Goal: Transaction & Acquisition: Purchase product/service

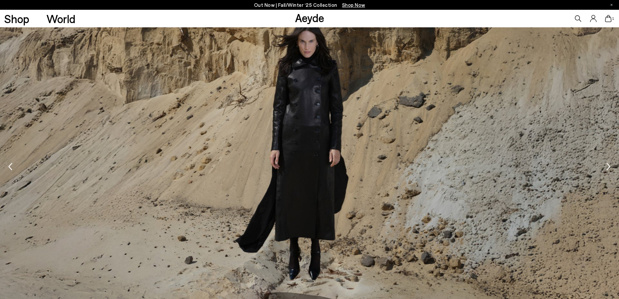
scroll to position [1062, 0]
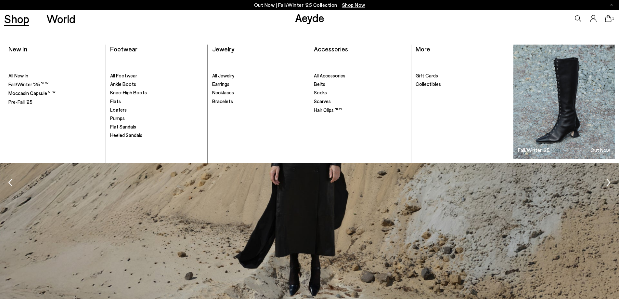
click at [28, 78] on span "All New In" at bounding box center [18, 76] width 20 height 6
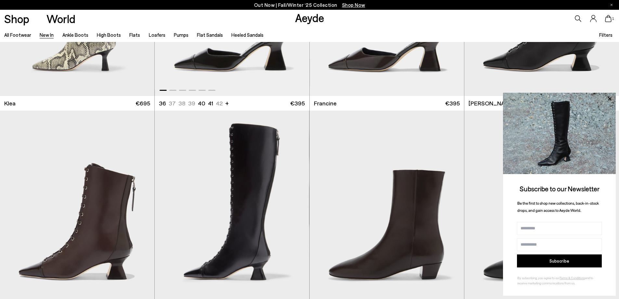
scroll to position [943, 0]
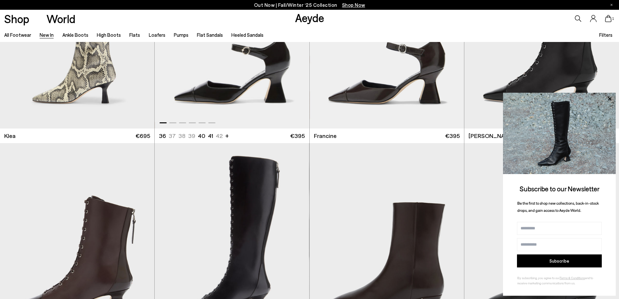
click at [184, 136] on ul "36 37.5 37 38.5 38 39.5 +" at bounding box center [190, 136] width 62 height 8
click at [214, 94] on img "1 / 6" at bounding box center [232, 31] width 154 height 194
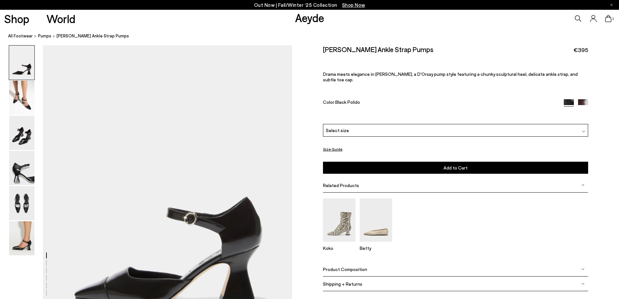
scroll to position [65, 0]
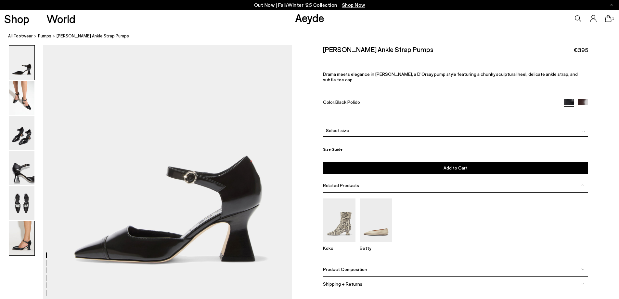
click at [16, 247] on img at bounding box center [21, 238] width 25 height 34
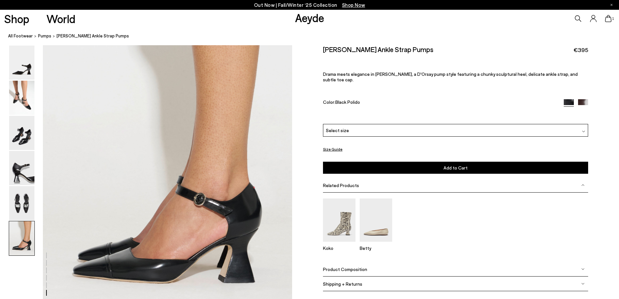
scroll to position [1712, 0]
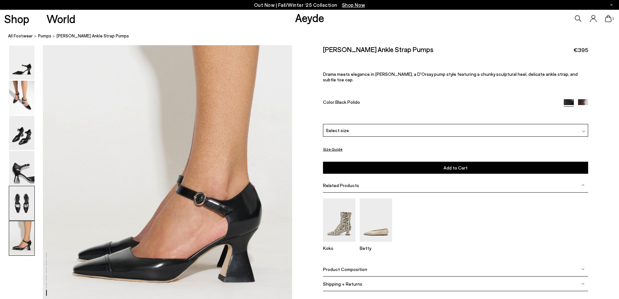
click at [20, 203] on img at bounding box center [21, 203] width 25 height 34
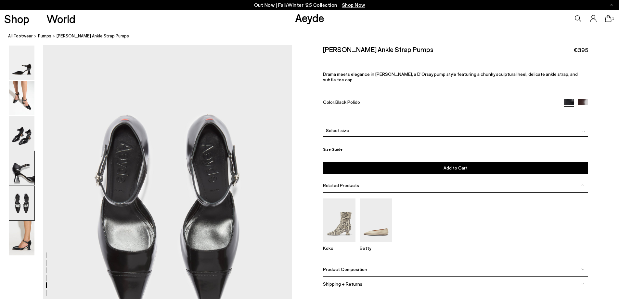
click at [21, 169] on img at bounding box center [21, 168] width 25 height 34
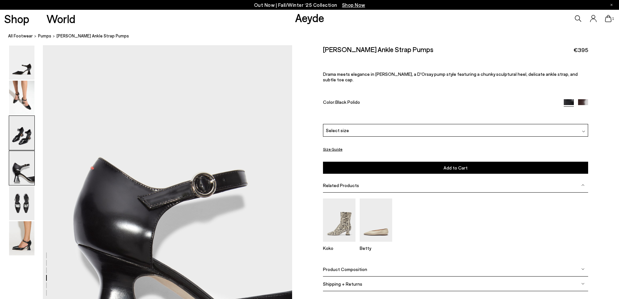
click at [27, 132] on img at bounding box center [21, 133] width 25 height 34
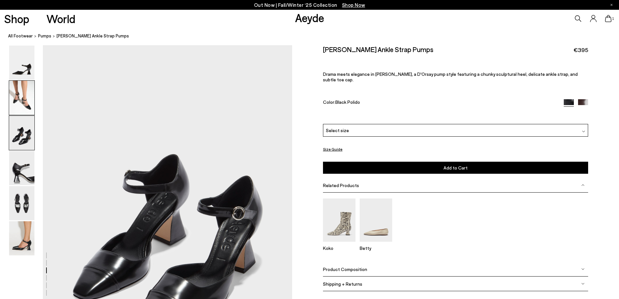
click at [24, 105] on img at bounding box center [21, 98] width 25 height 34
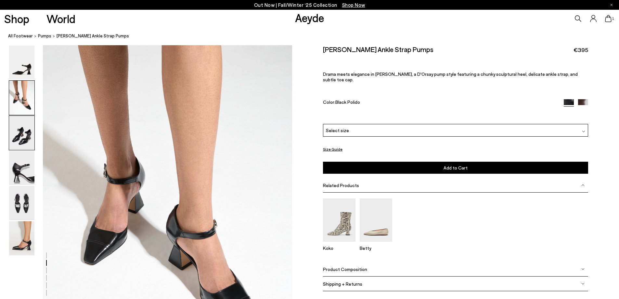
scroll to position [366, 0]
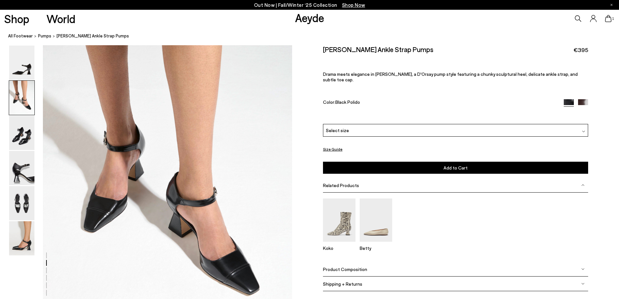
click at [358, 124] on div "Select size" at bounding box center [455, 130] width 265 height 13
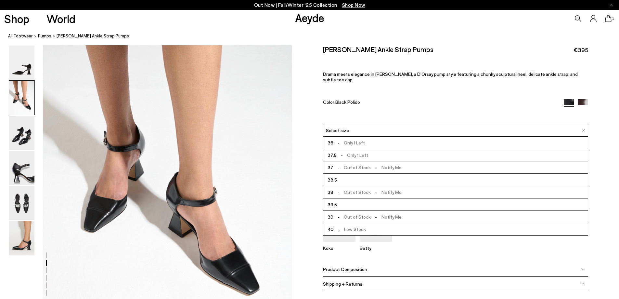
click at [359, 188] on span "- Out of Stock - Notify Me" at bounding box center [368, 192] width 68 height 8
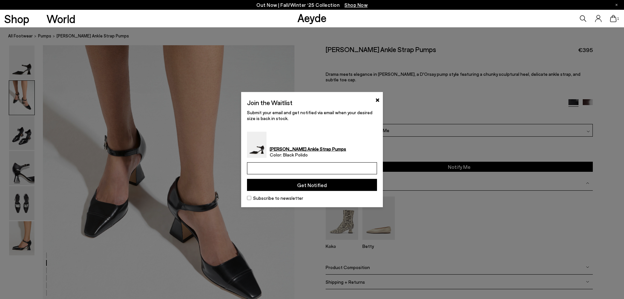
click at [325, 167] on input "email" at bounding box center [312, 168] width 130 height 12
type input "**********"
click at [316, 185] on button "Get Notified" at bounding box center [312, 185] width 130 height 12
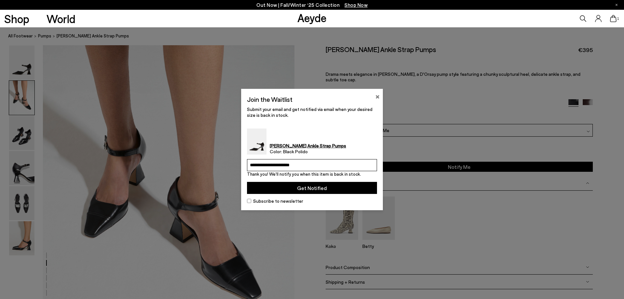
click at [376, 98] on button "×" at bounding box center [378, 96] width 4 height 8
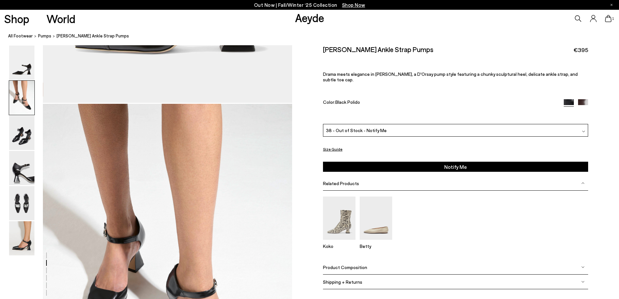
scroll to position [269, 0]
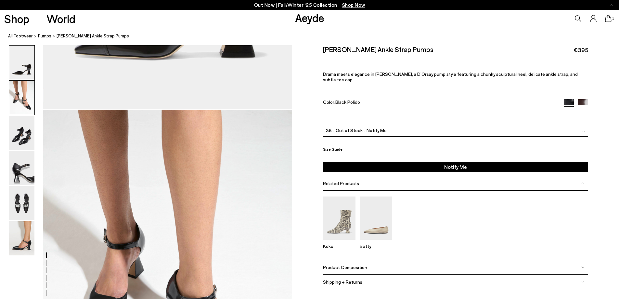
click at [19, 99] on img at bounding box center [21, 98] width 25 height 34
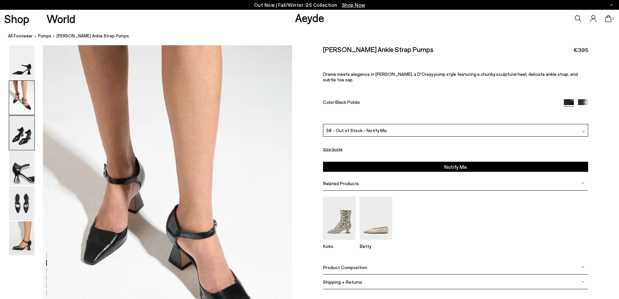
click at [17, 142] on img at bounding box center [21, 133] width 25 height 34
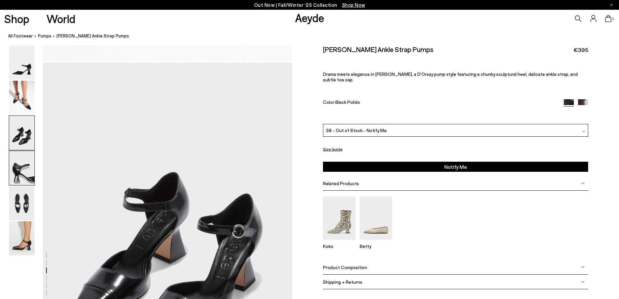
scroll to position [667, 0]
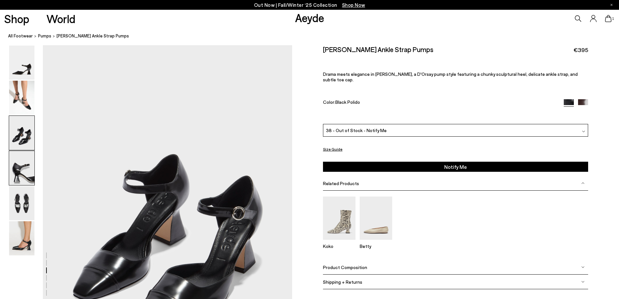
click at [20, 173] on img at bounding box center [21, 168] width 25 height 34
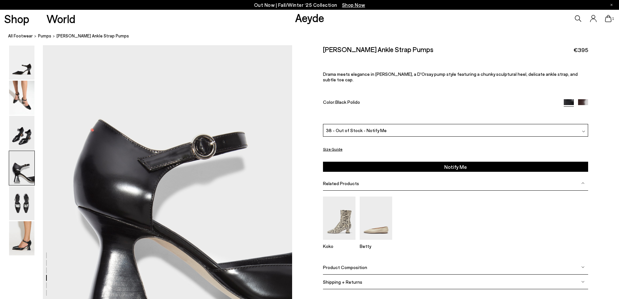
scroll to position [1098, 0]
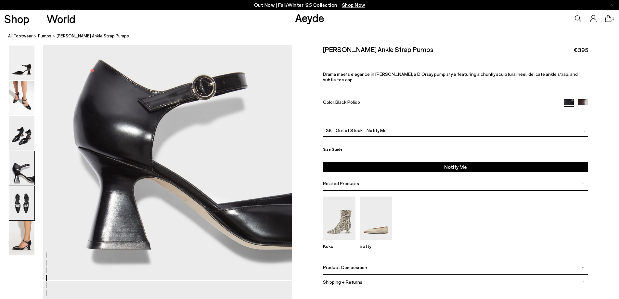
click at [20, 210] on img at bounding box center [21, 203] width 25 height 34
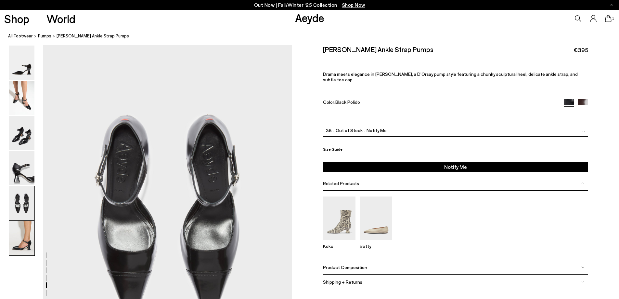
click at [20, 230] on img at bounding box center [21, 238] width 25 height 34
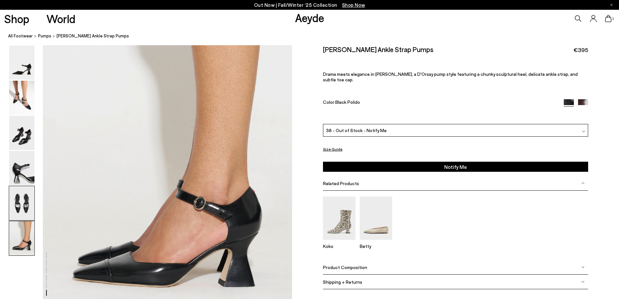
scroll to position [1712, 0]
